Goal: Information Seeking & Learning: Learn about a topic

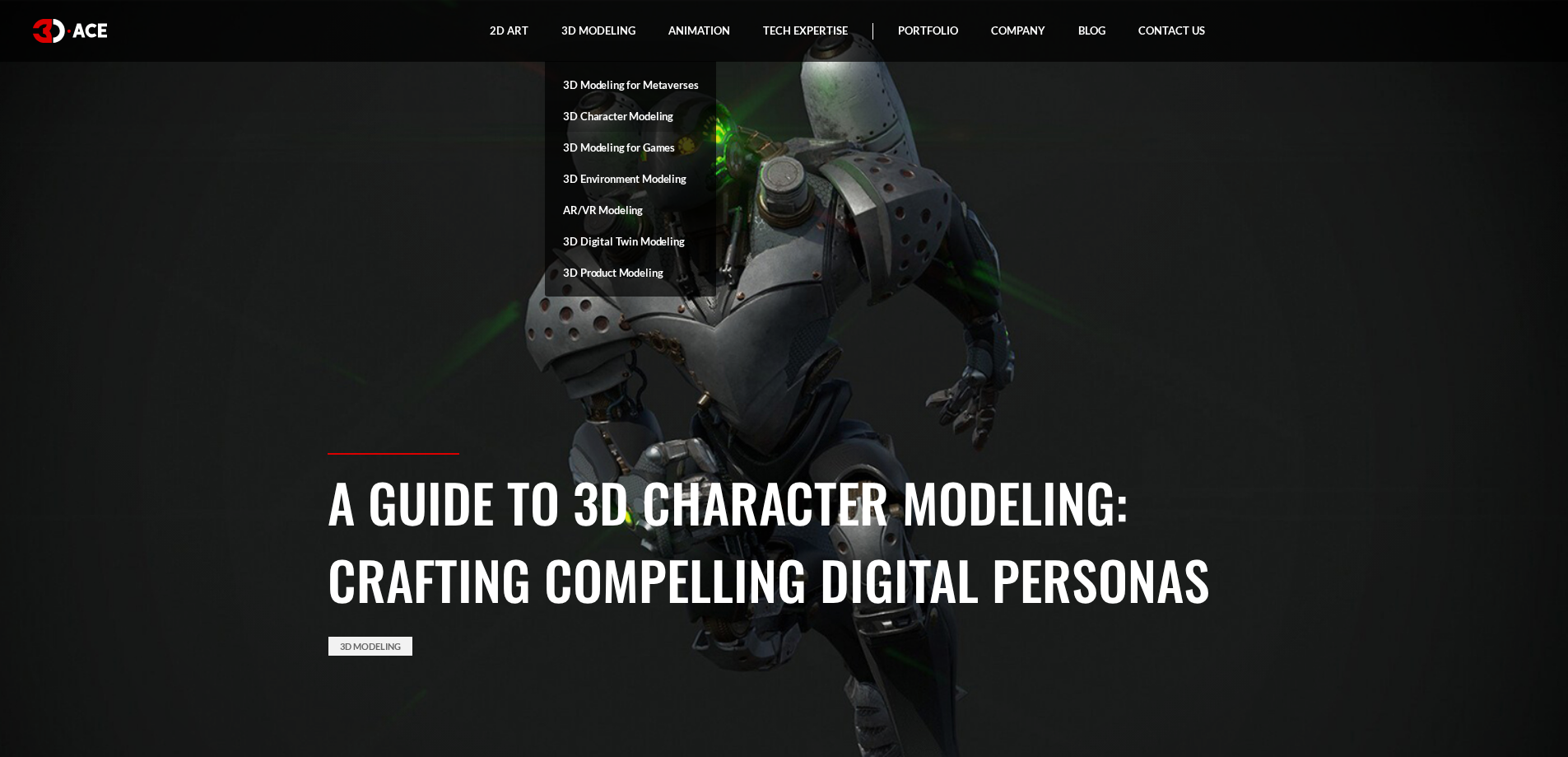
click at [614, 117] on link "3D Character Modeling" at bounding box center [631, 116] width 172 height 32
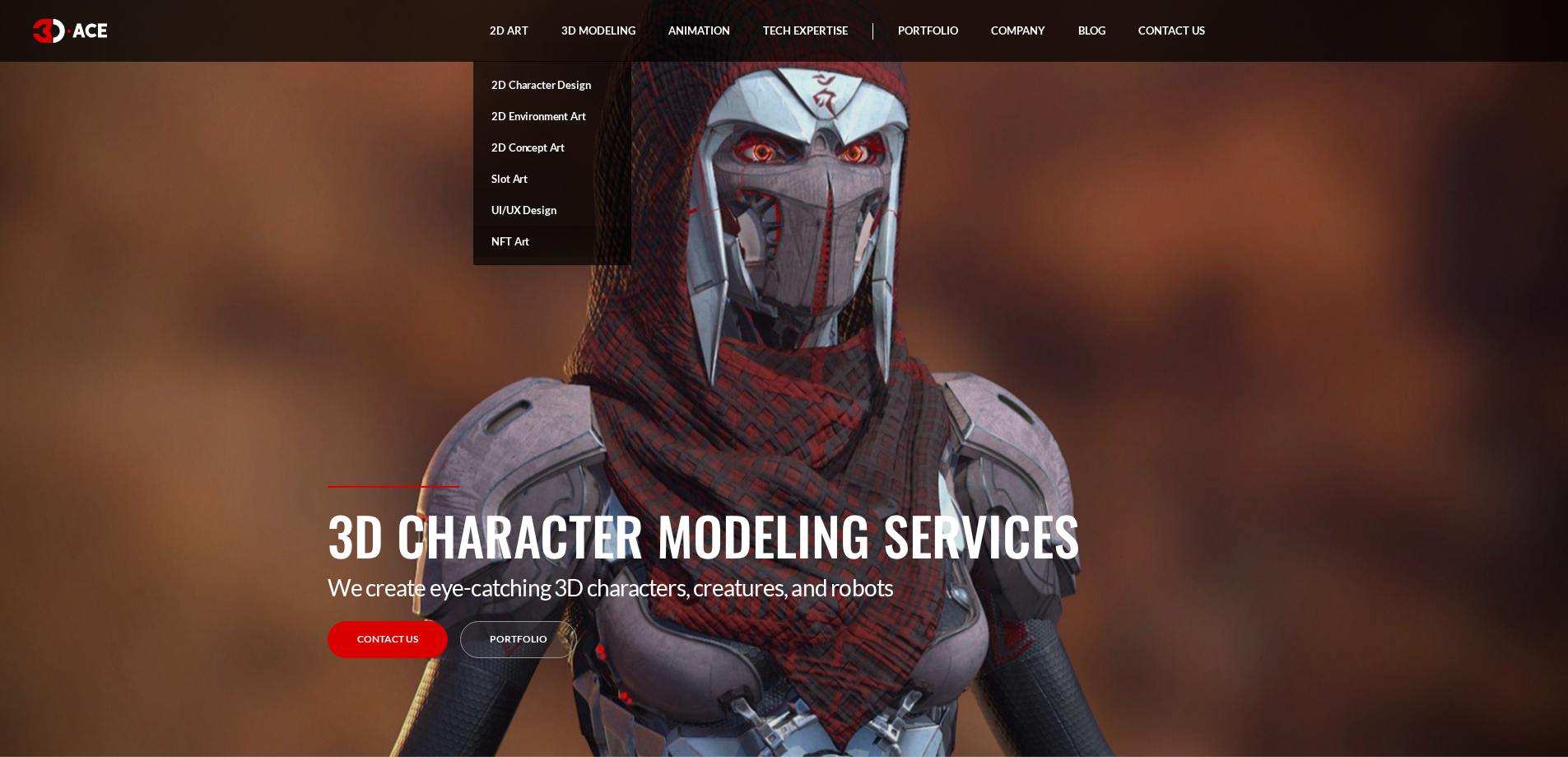
click at [507, 246] on link "NFT Art" at bounding box center [552, 242] width 158 height 32
